Goal: Information Seeking & Learning: Learn about a topic

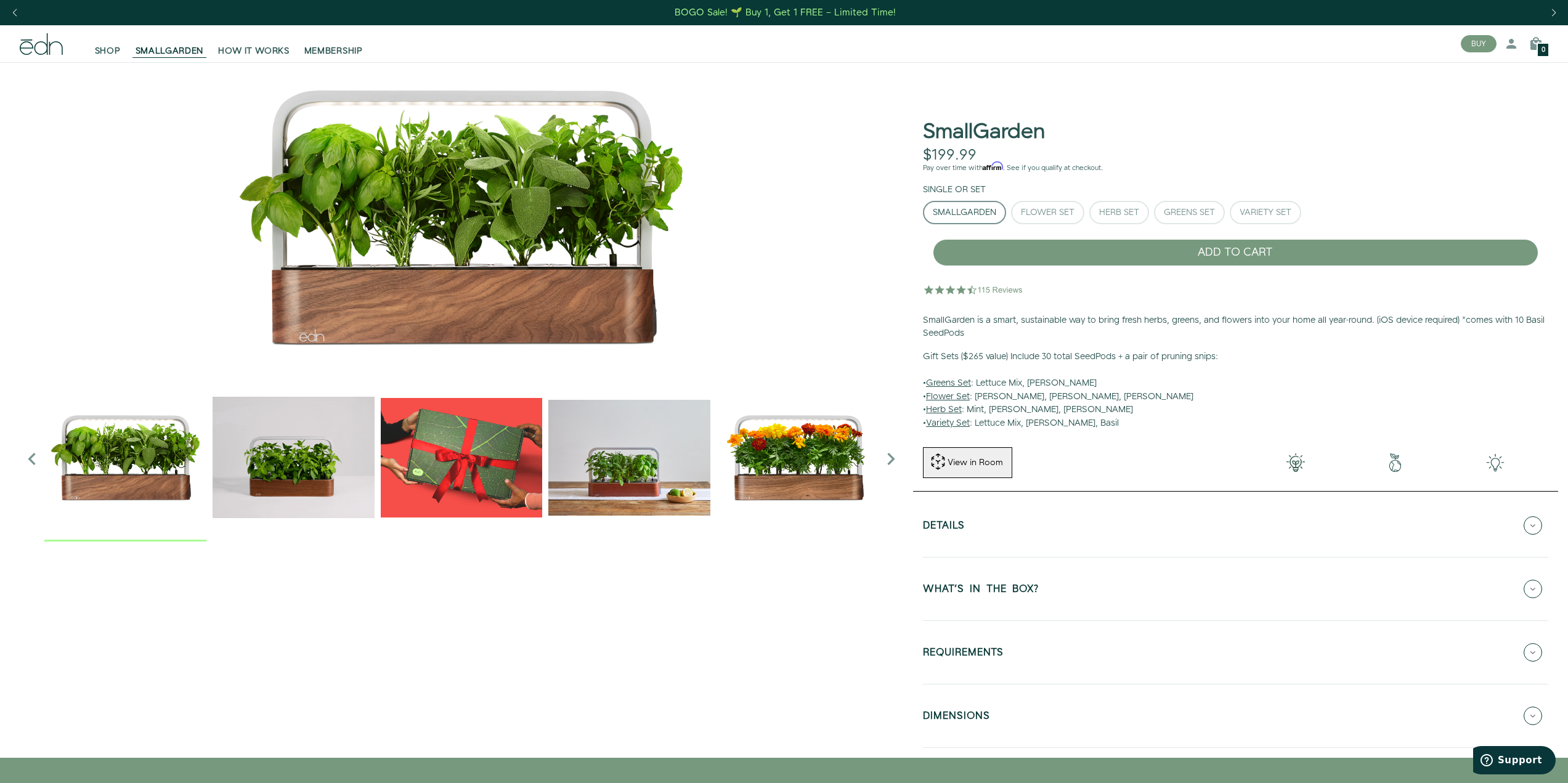
click at [649, 475] on img "4 / 6" at bounding box center [629, 458] width 162 height 162
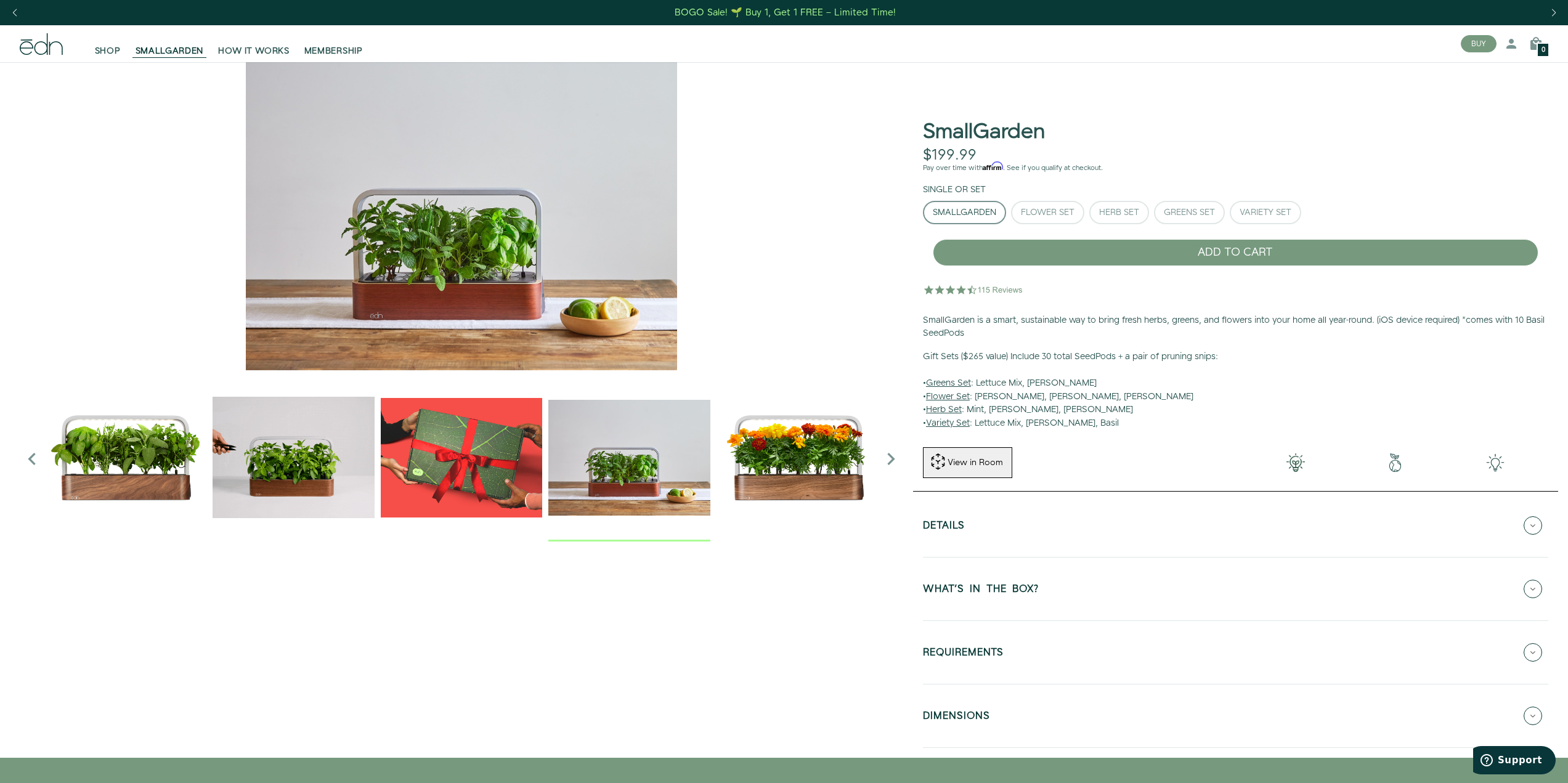
click at [792, 490] on img "5 / 6" at bounding box center [798, 458] width 162 height 162
click at [806, 471] on img "5 / 6" at bounding box center [797, 458] width 162 height 162
click at [689, 455] on img "4 / 6" at bounding box center [628, 458] width 162 height 162
click at [785, 460] on img "5 / 6" at bounding box center [797, 458] width 162 height 162
click at [790, 458] on img "5 / 6" at bounding box center [798, 458] width 162 height 162
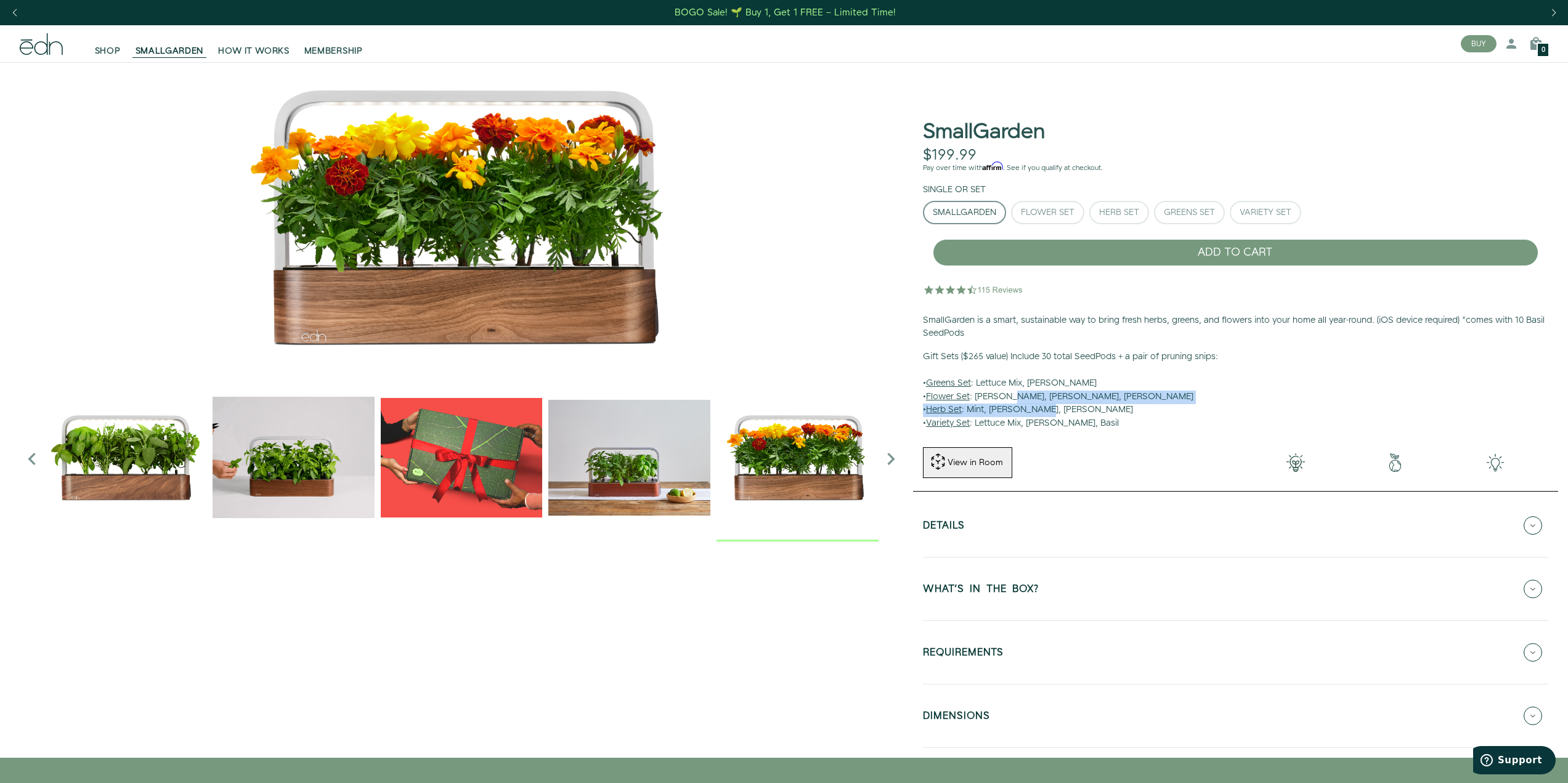
drag, startPoint x: 1041, startPoint y: 404, endPoint x: 1073, endPoint y: 401, distance: 32.1
click at [1057, 404] on p "Gift Sets ($265 value) Include 30 total SeedPods + a pair of pruning snips: • G…" at bounding box center [1235, 391] width 626 height 80
click at [1073, 401] on p "Gift Sets ($265 value) Include 30 total SeedPods + a pair of pruning snips: • G…" at bounding box center [1235, 391] width 626 height 80
drag, startPoint x: 1069, startPoint y: 408, endPoint x: 1081, endPoint y: 408, distance: 12.0
click at [1081, 408] on p "Gift Sets ($265 value) Include 30 total SeedPods + a pair of pruning snips: • G…" at bounding box center [1235, 391] width 626 height 80
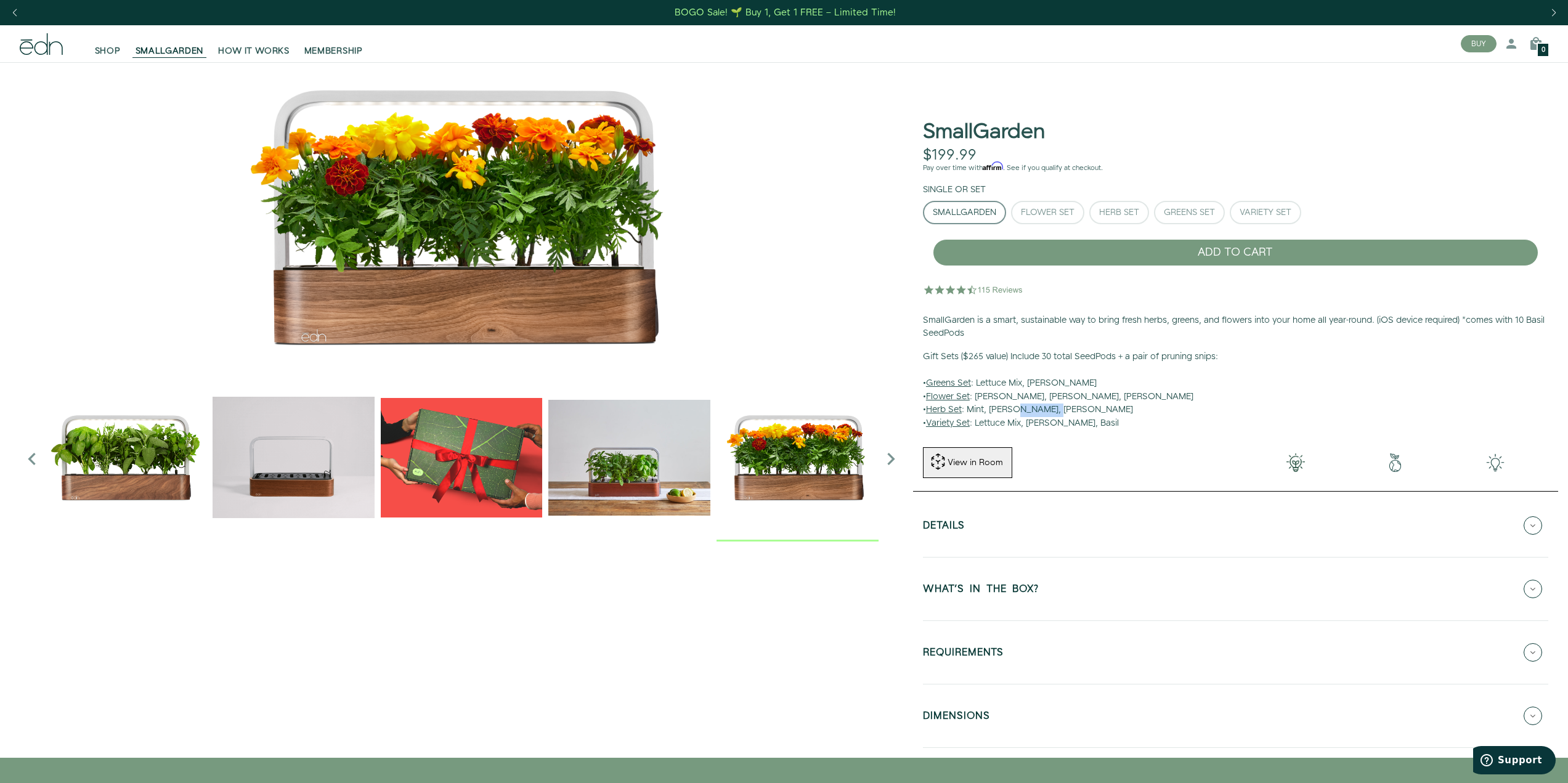
click at [1081, 408] on p "Gift Sets ($265 value) Include 30 total SeedPods + a pair of pruning snips: • G…" at bounding box center [1235, 391] width 626 height 80
click at [108, 44] on link "SHOP" at bounding box center [108, 44] width 41 height 27
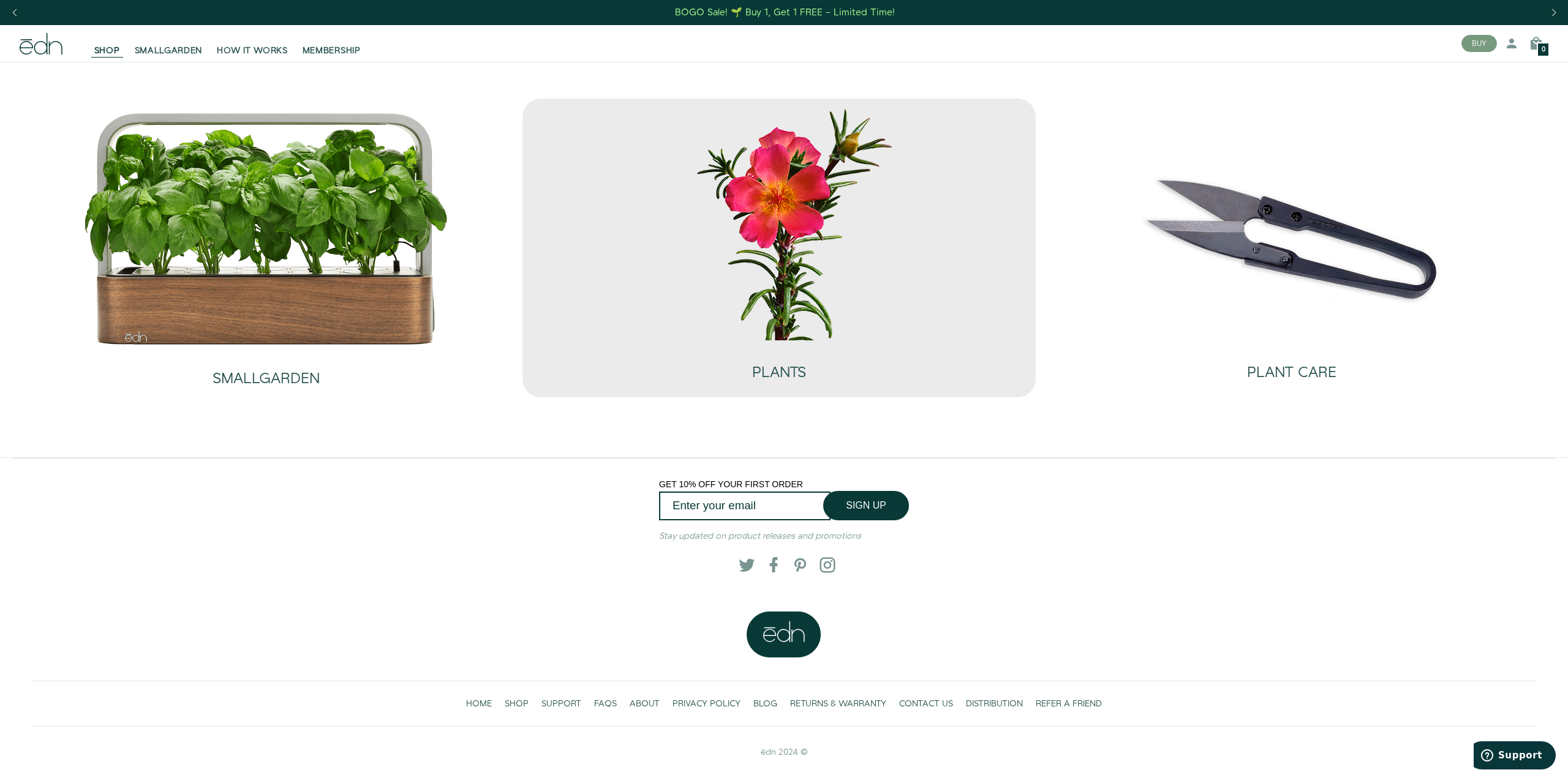
click at [929, 217] on img at bounding box center [779, 222] width 367 height 235
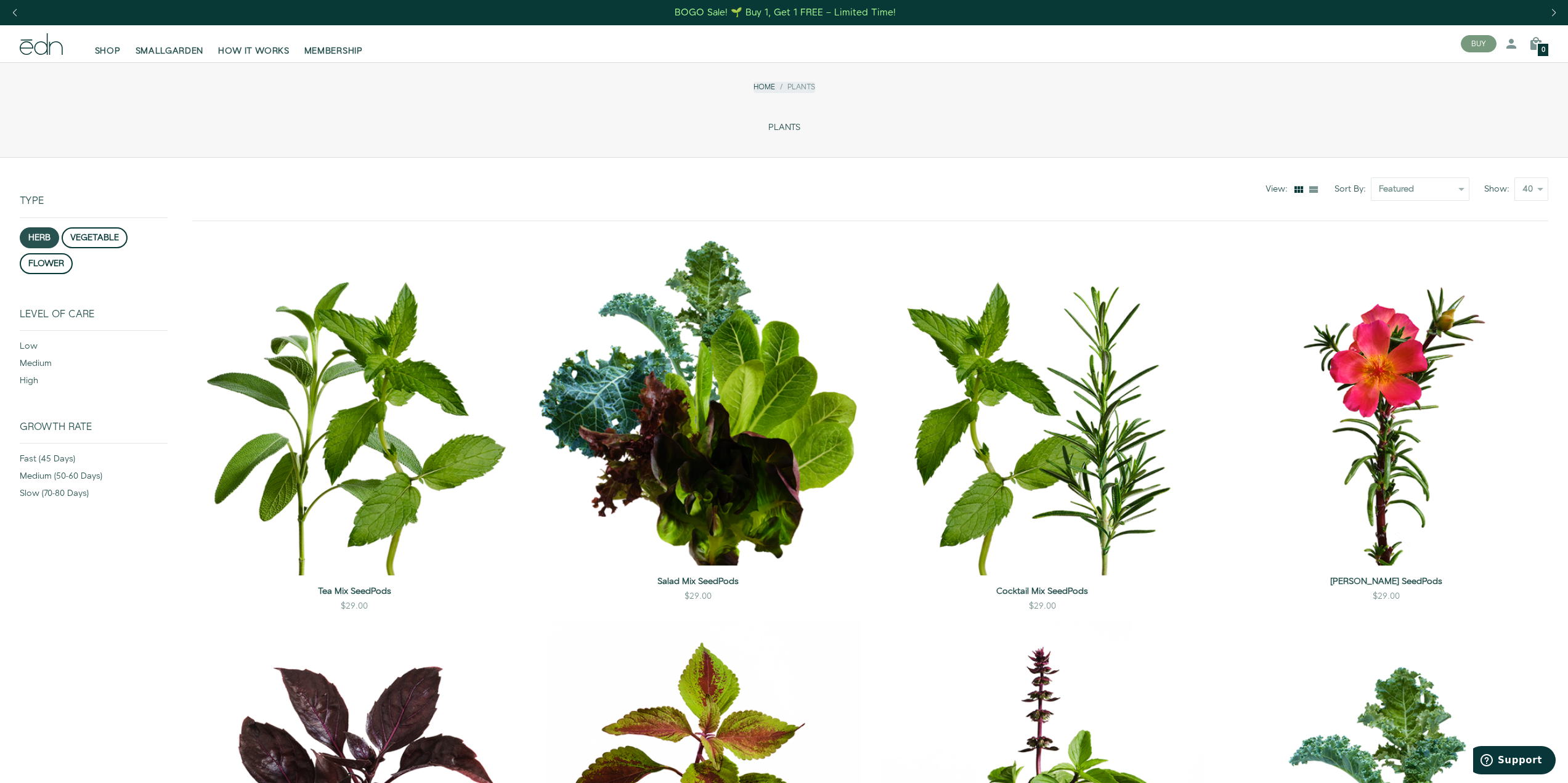
click at [48, 240] on button "herb" at bounding box center [39, 238] width 39 height 21
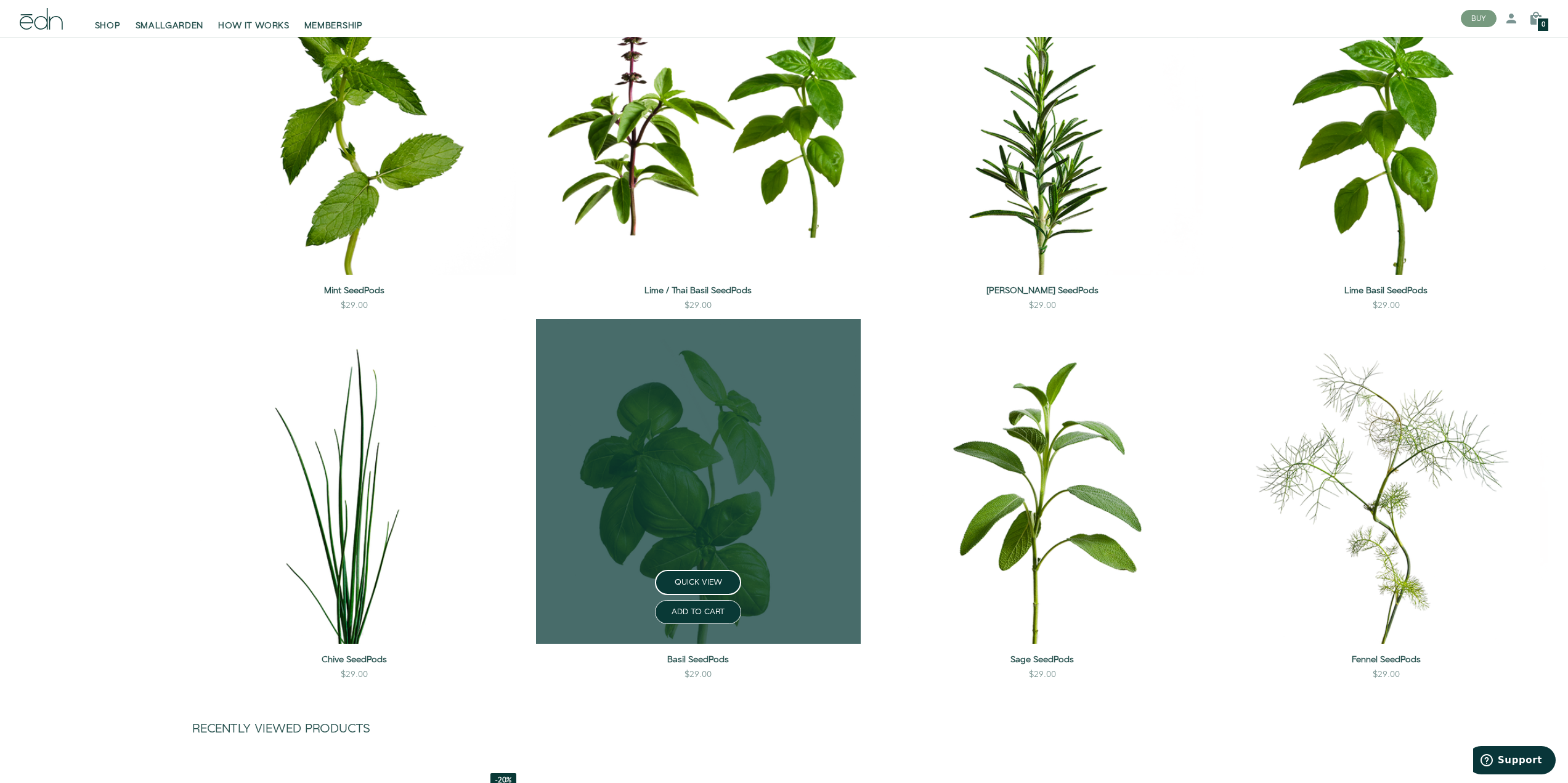
scroll to position [589, 0]
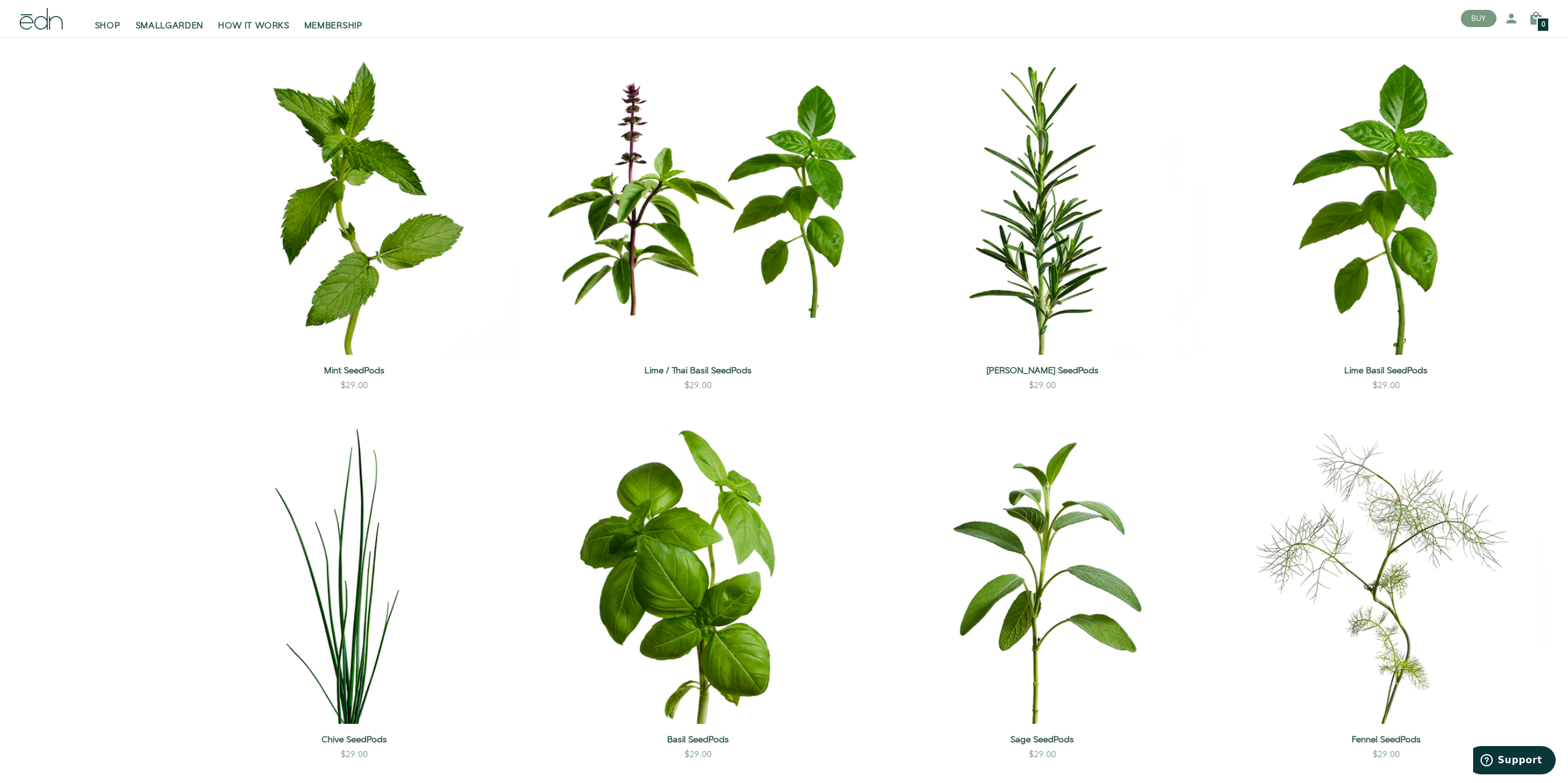
drag, startPoint x: 998, startPoint y: 1, endPoint x: 988, endPoint y: 2, distance: 10.0
